Goal: Task Accomplishment & Management: Manage account settings

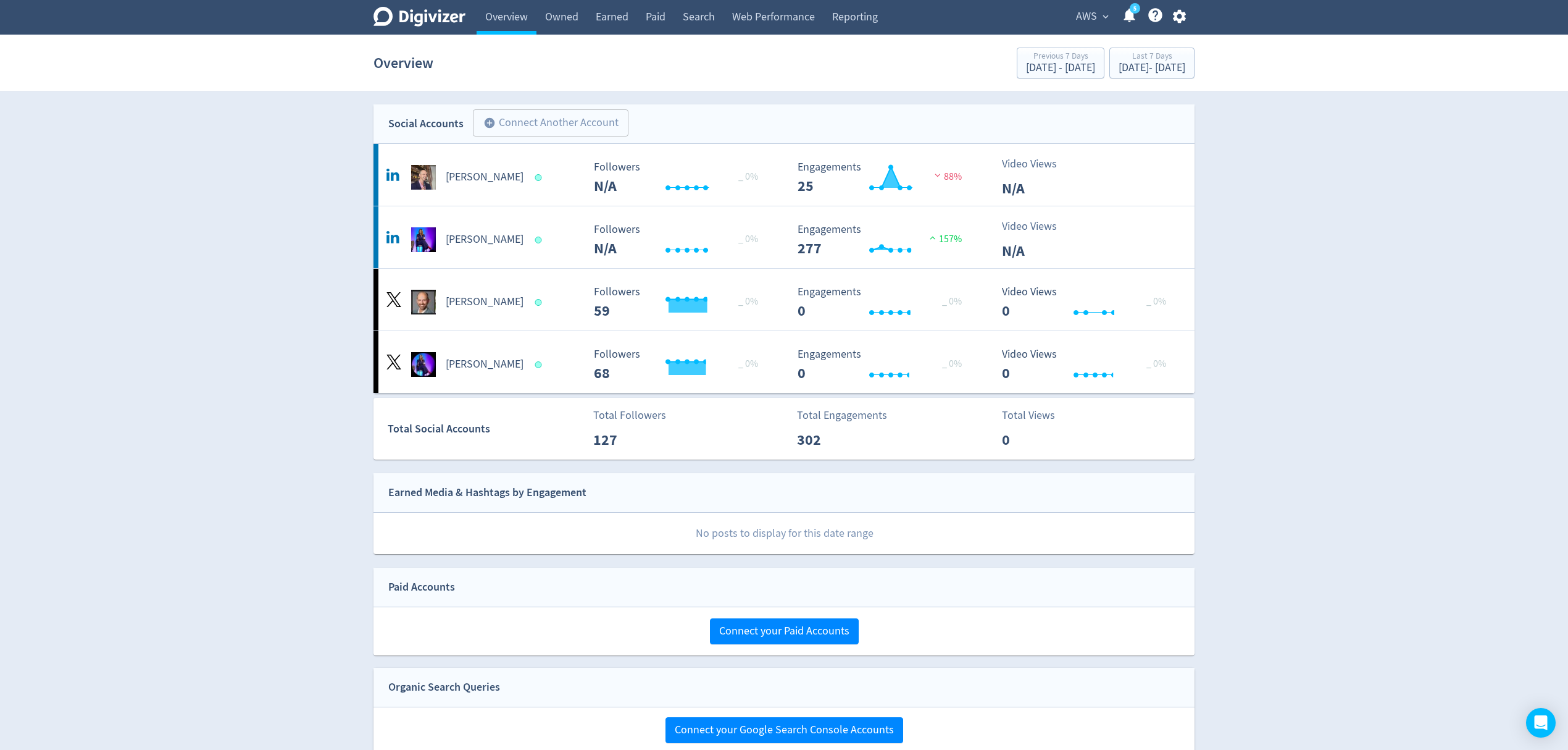
click at [1095, 15] on span "AWS" at bounding box center [1087, 17] width 21 height 20
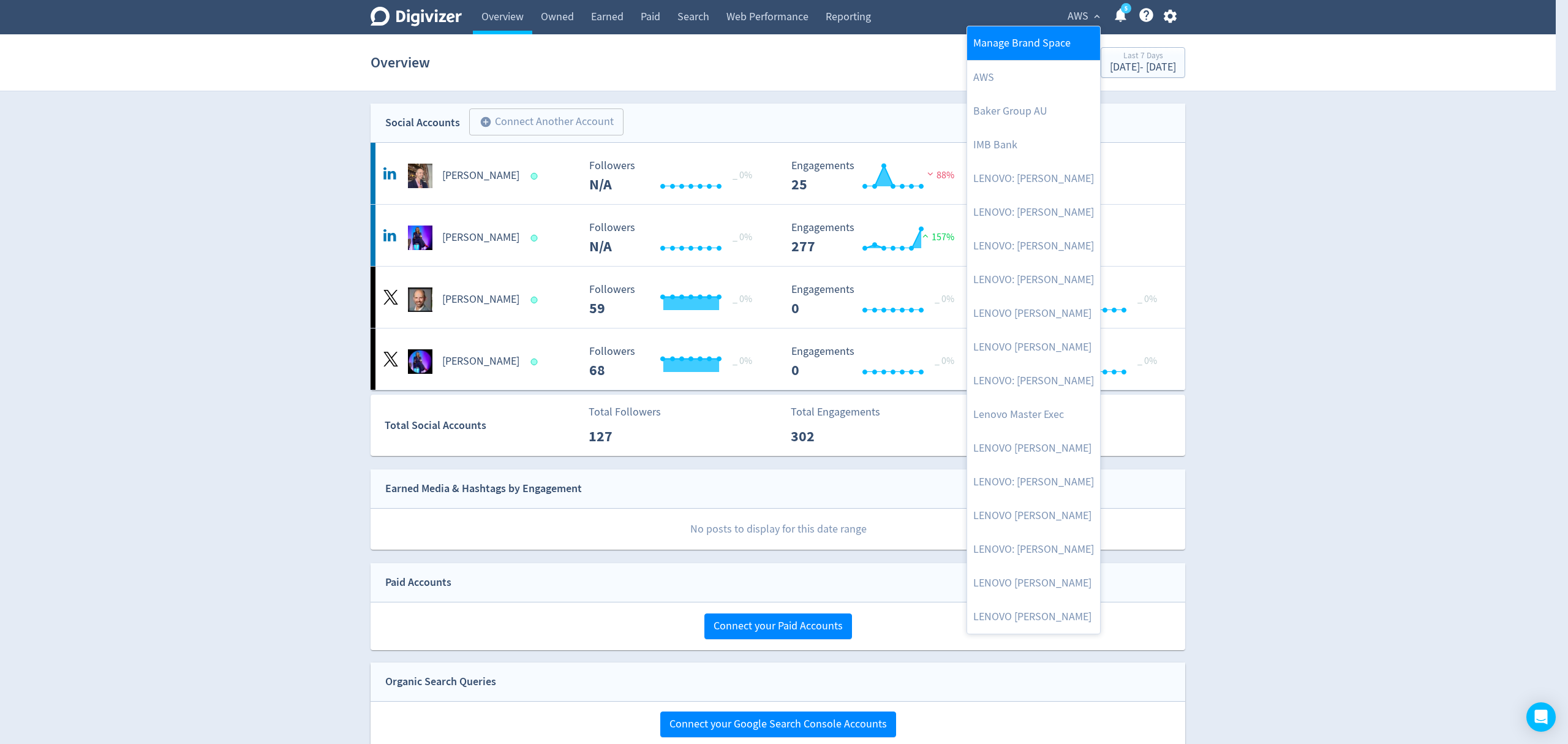
click at [1010, 43] on link "Manage Brand Space" at bounding box center [1034, 43] width 133 height 34
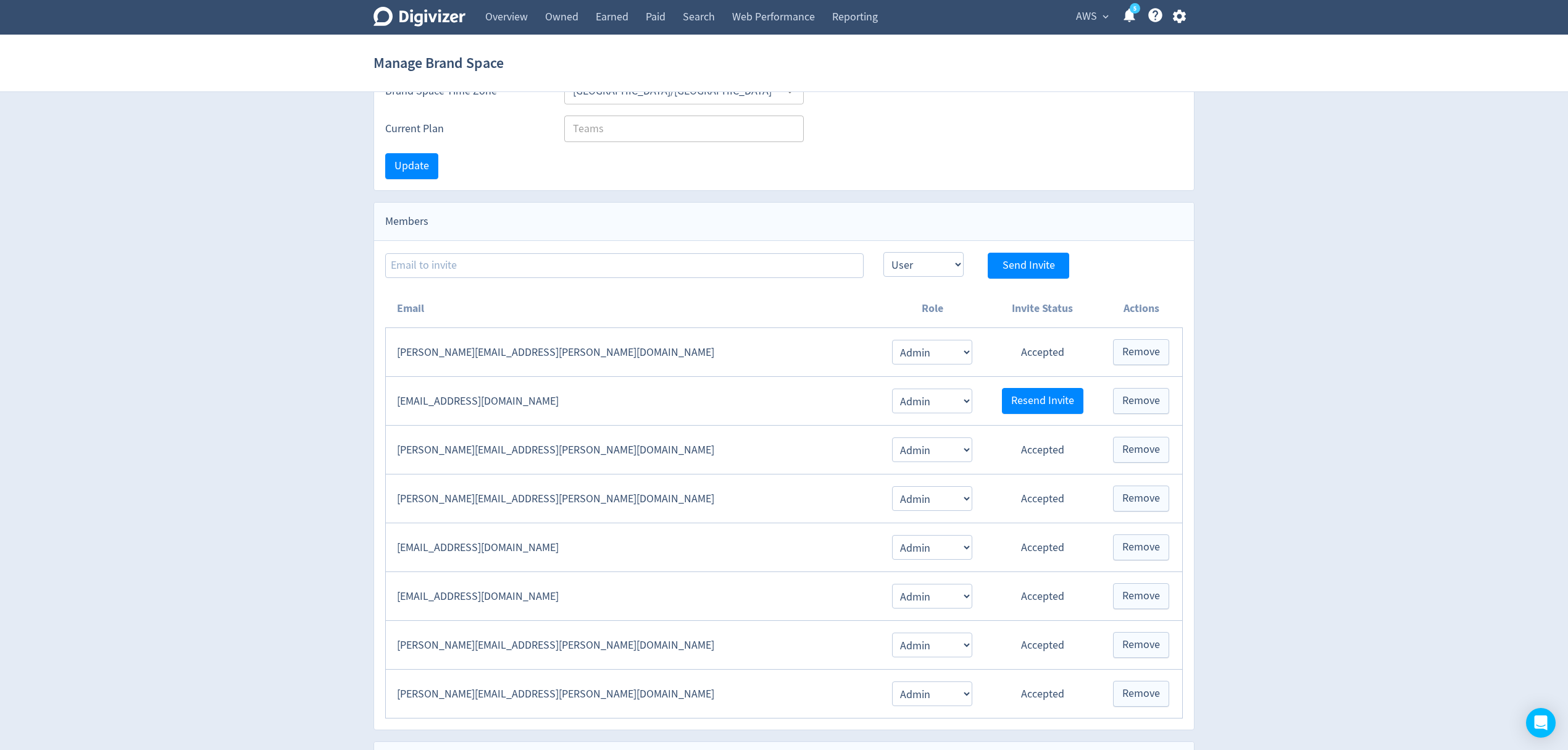
scroll to position [82, 0]
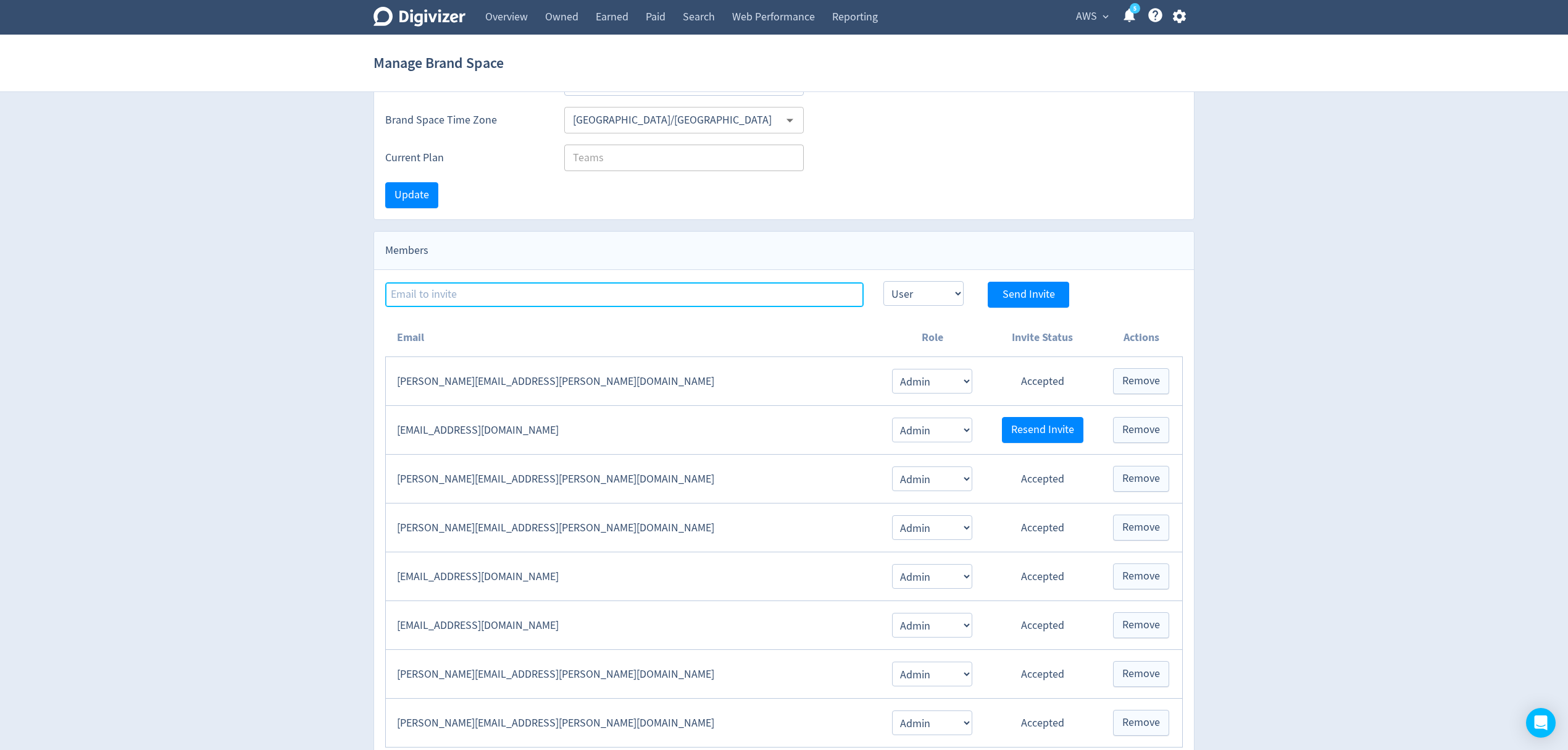
click at [460, 293] on input at bounding box center [625, 295] width 478 height 25
paste input "[DOMAIN_NAME][EMAIL_ADDRESS][DOMAIN_NAME]"
type input "[DOMAIN_NAME][EMAIL_ADDRESS][DOMAIN_NAME]"
click at [919, 289] on select "Admin User" at bounding box center [924, 293] width 80 height 25
select select "ADMIN"
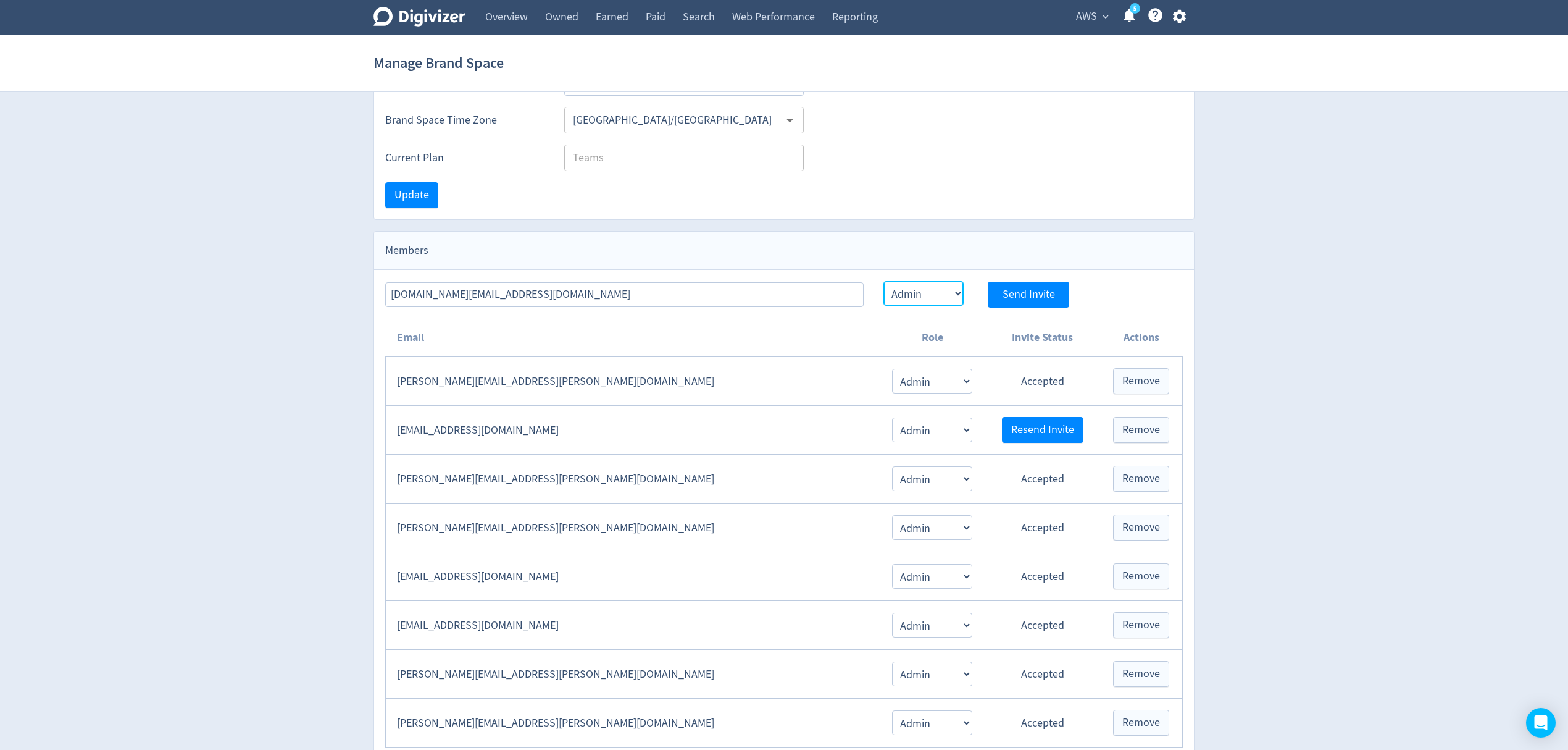
click at [884, 283] on select "Admin User" at bounding box center [924, 293] width 80 height 25
click at [1047, 293] on span "Send Invite" at bounding box center [1029, 294] width 53 height 11
select select "USER"
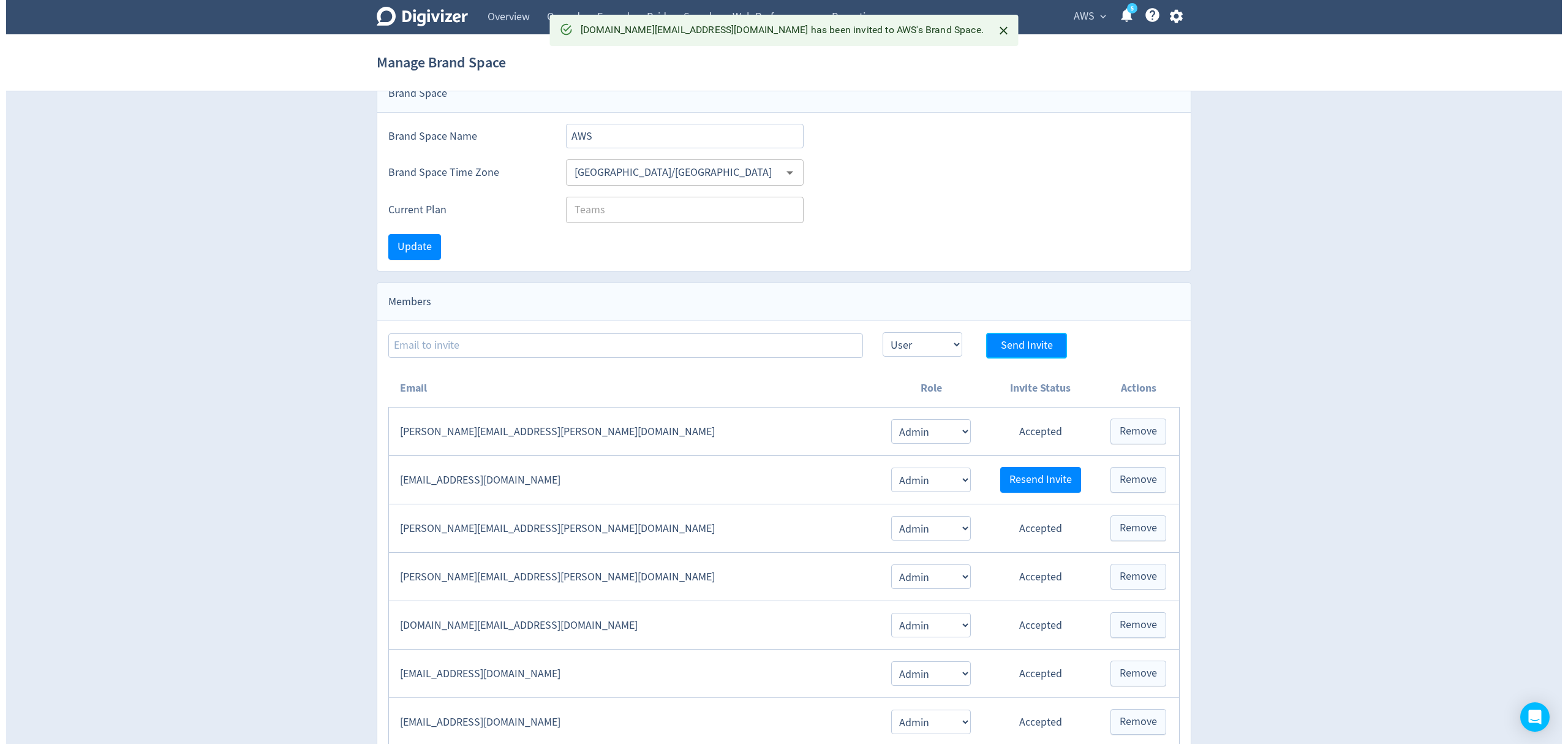
scroll to position [0, 0]
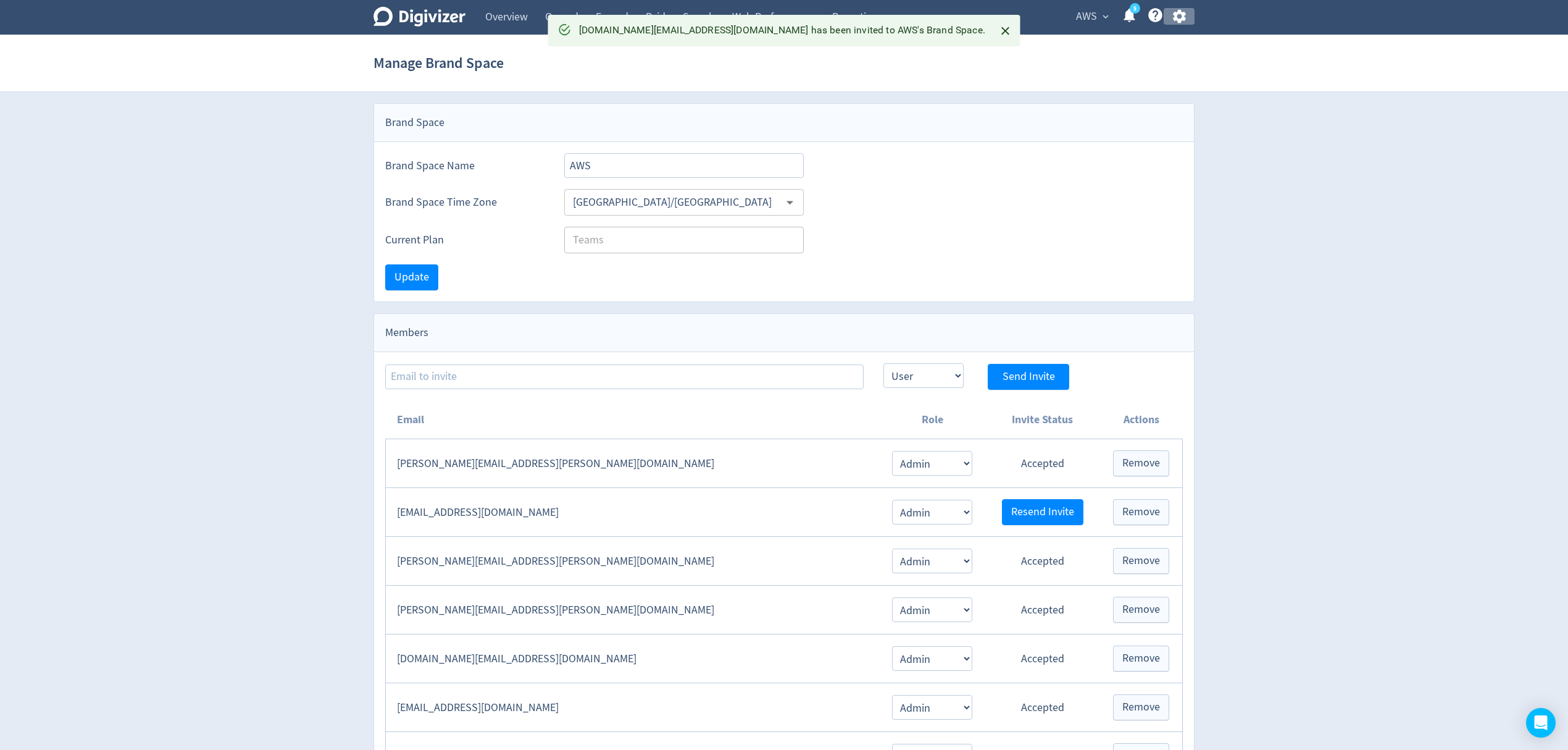
click at [1179, 17] on icon "button" at bounding box center [1179, 16] width 17 height 17
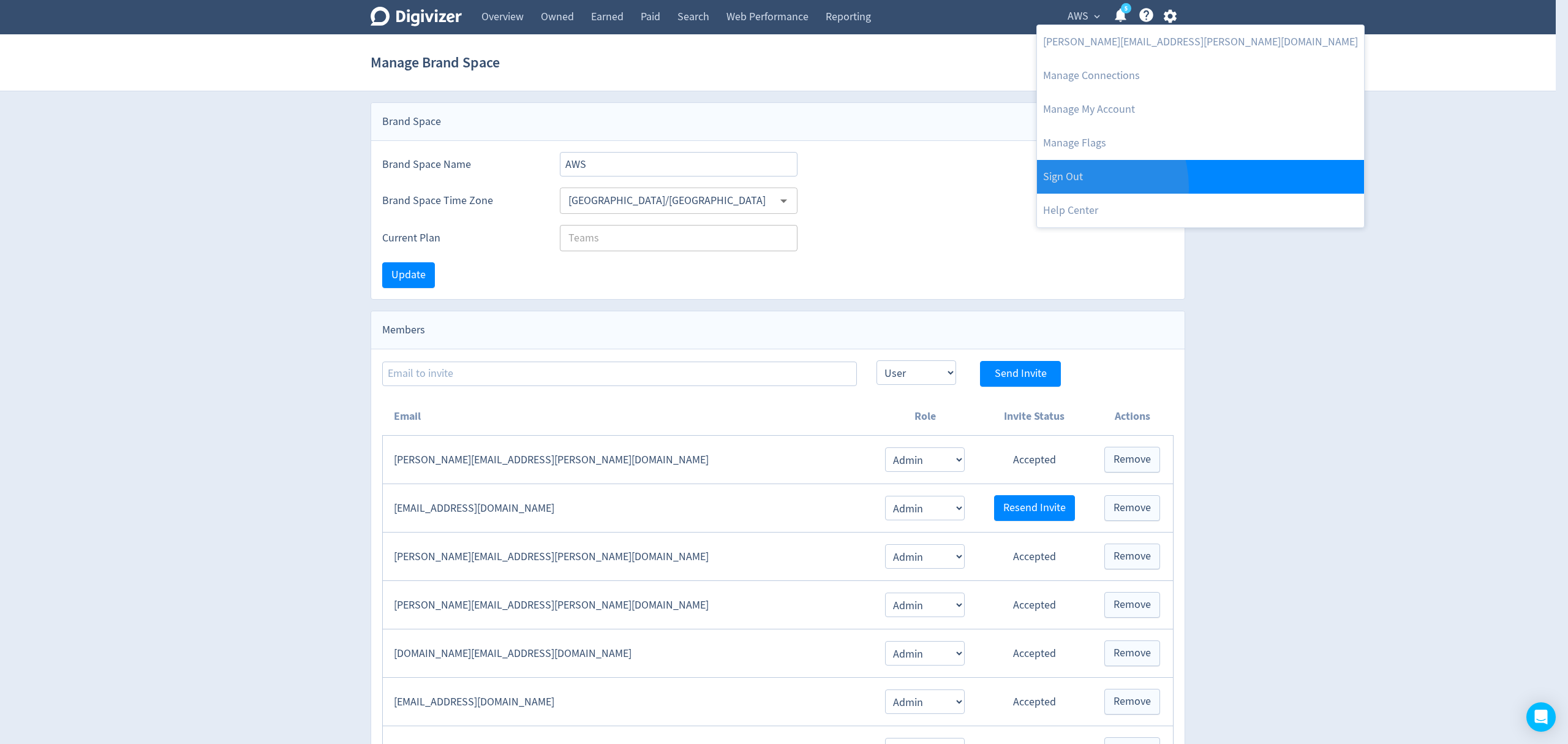
click at [1080, 187] on link "Sign Out" at bounding box center [1201, 177] width 327 height 34
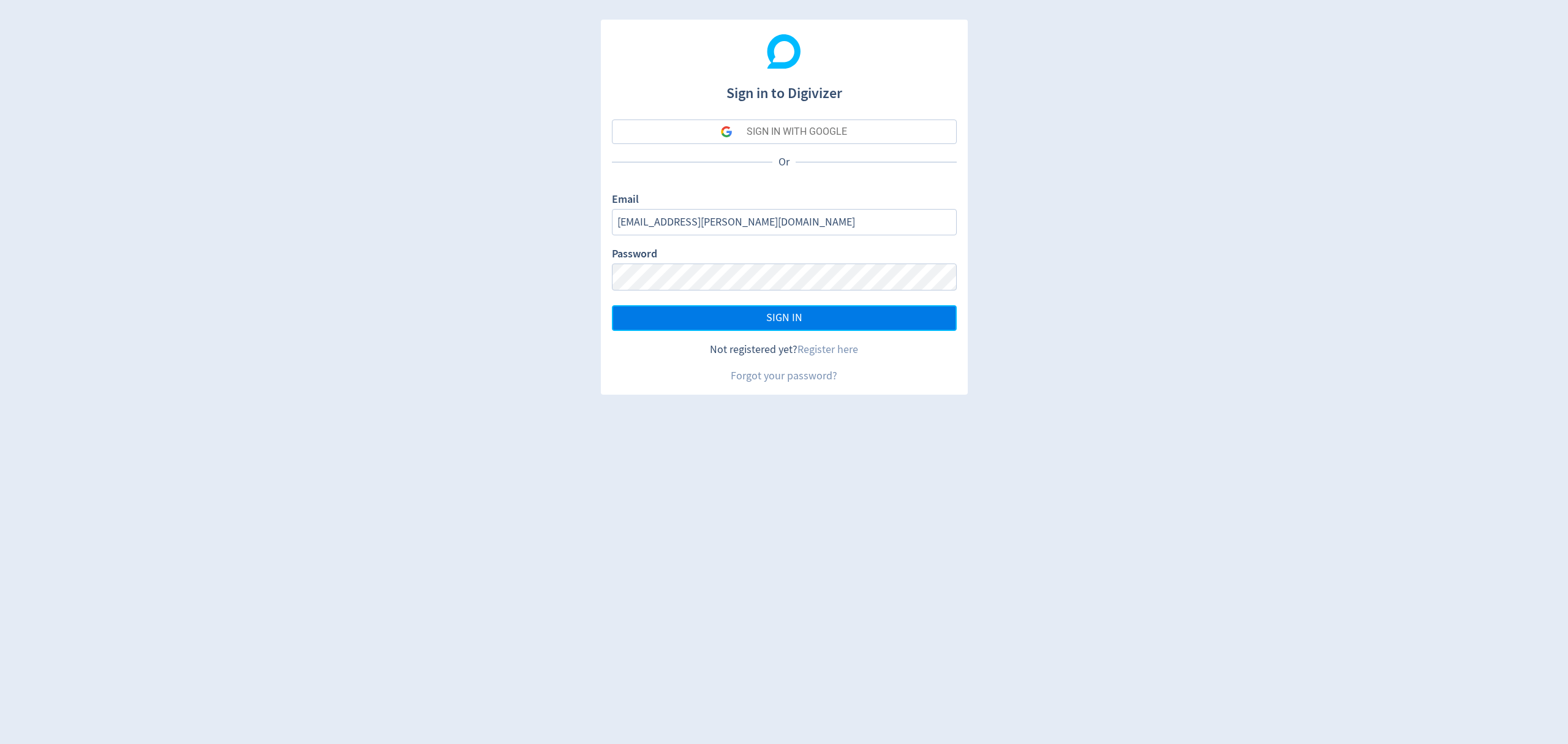
click at [712, 316] on button "SIGN IN" at bounding box center [784, 318] width 345 height 26
